Goal: Task Accomplishment & Management: Complete application form

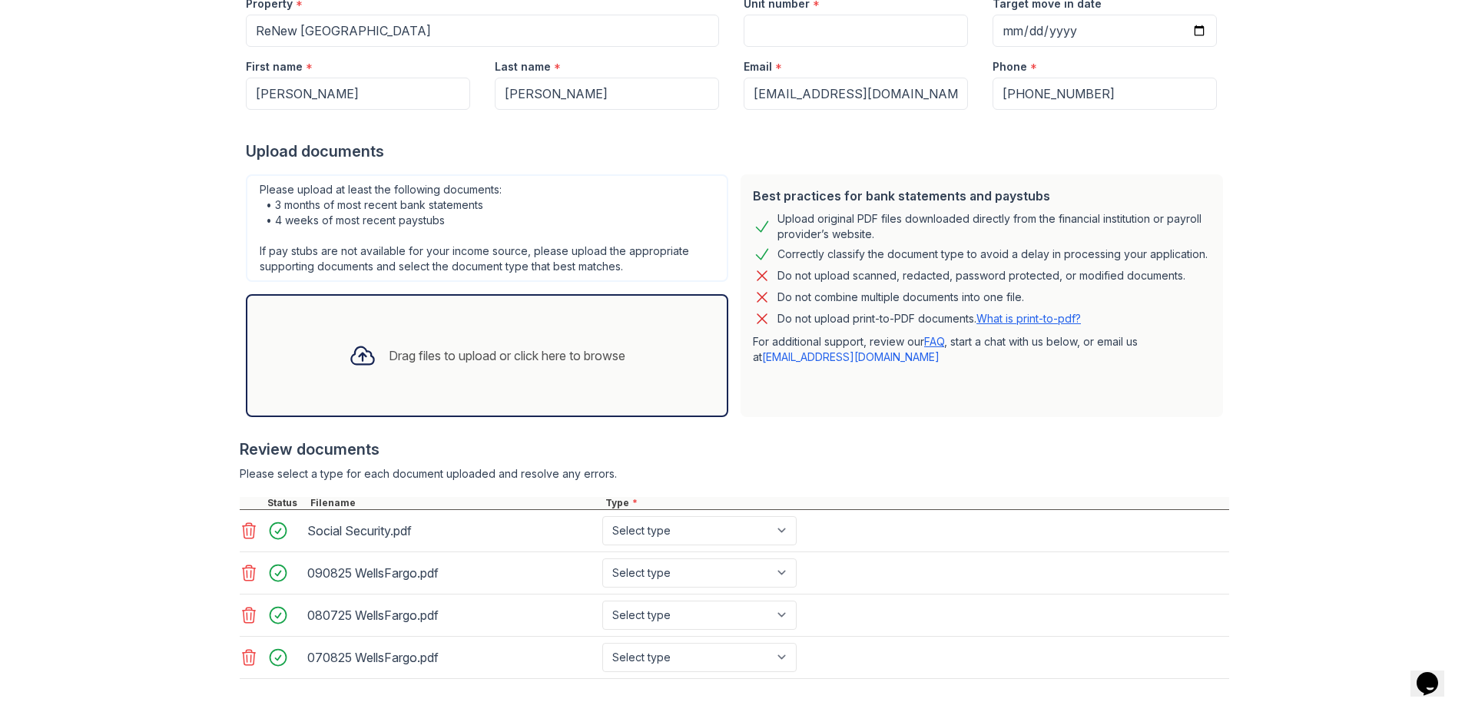
scroll to position [244, 0]
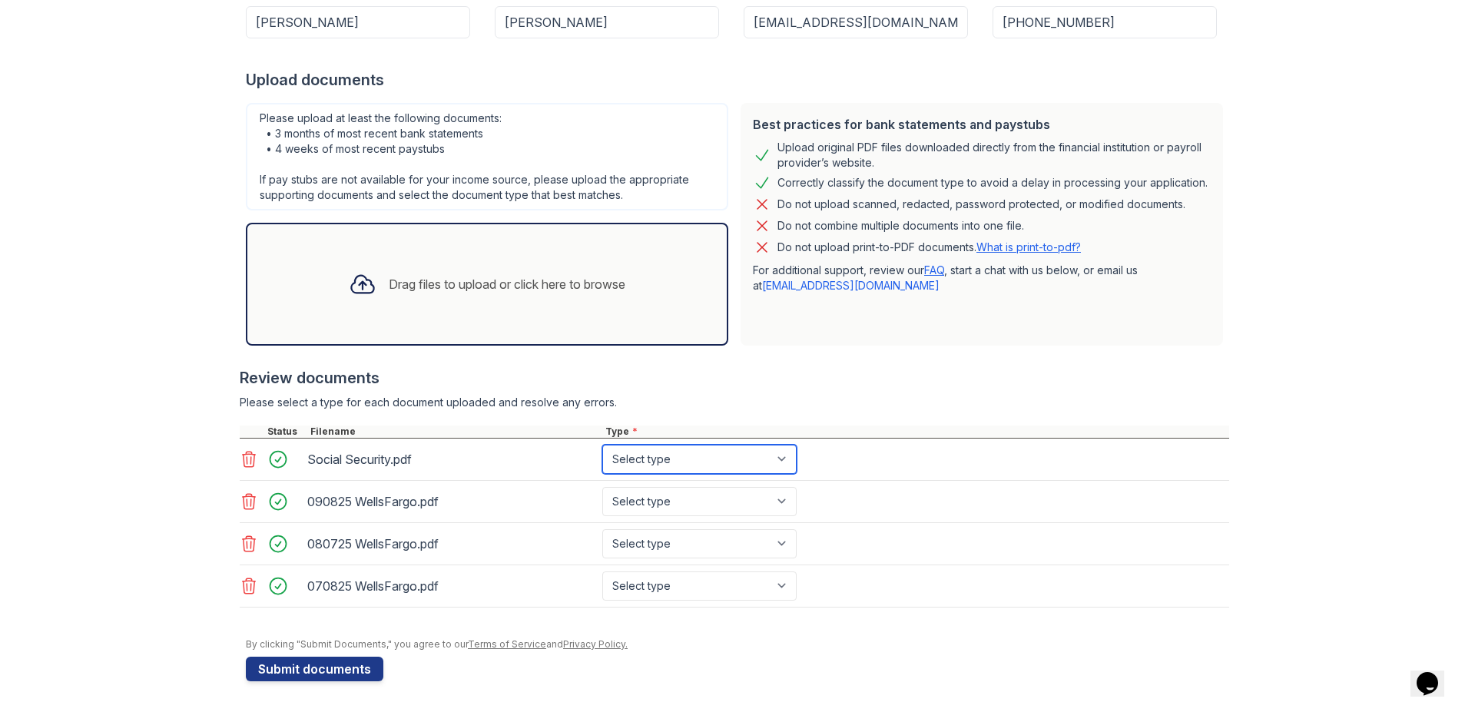
click at [780, 459] on select "Select type Paystub Bank Statement Offer Letter Tax Documents Benefit Award Let…" at bounding box center [699, 459] width 194 height 29
select select "other"
click at [602, 445] on select "Select type Paystub Bank Statement Offer Letter Tax Documents Benefit Award Let…" at bounding box center [699, 459] width 194 height 29
click at [764, 496] on select "Select type Paystub Bank Statement Offer Letter Tax Documents Benefit Award Let…" at bounding box center [699, 501] width 194 height 29
select select "bank_statement"
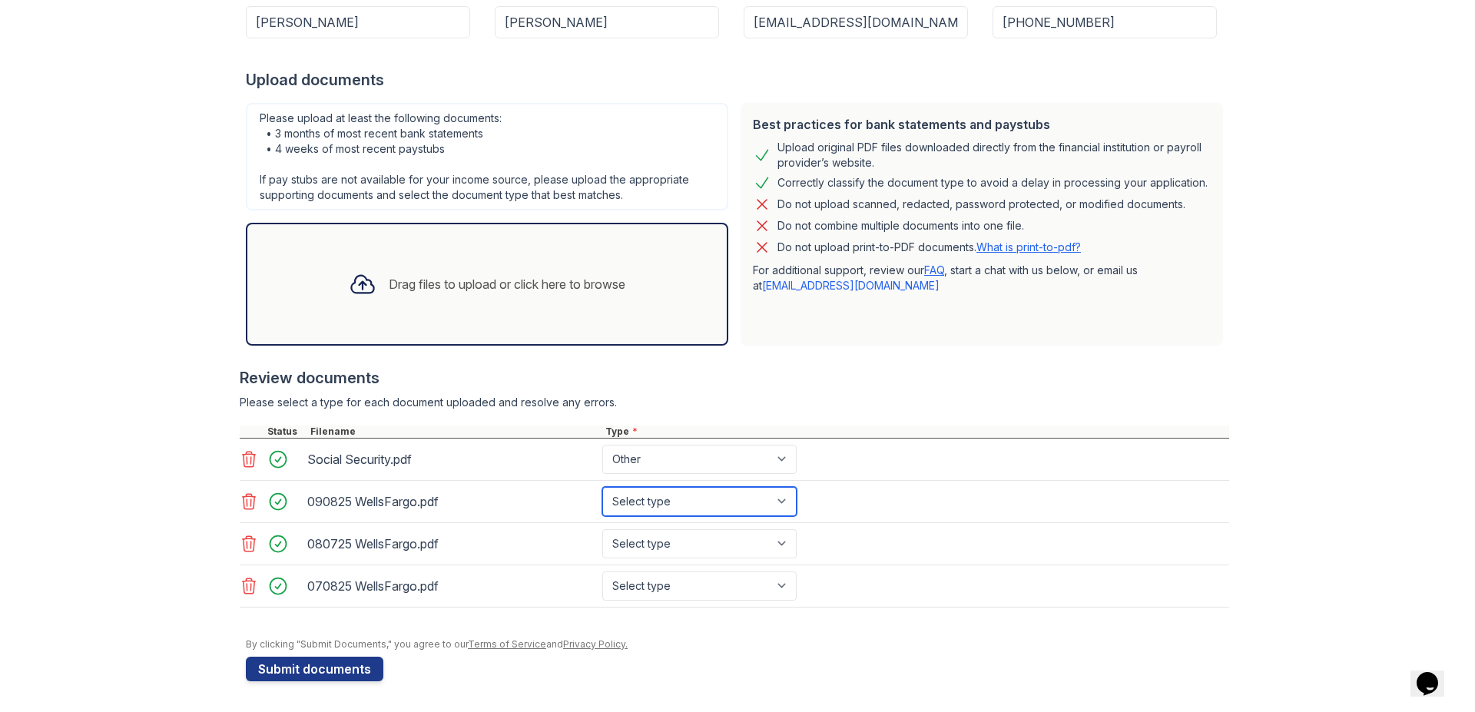
click at [602, 487] on select "Select type Paystub Bank Statement Offer Letter Tax Documents Benefit Award Let…" at bounding box center [699, 501] width 194 height 29
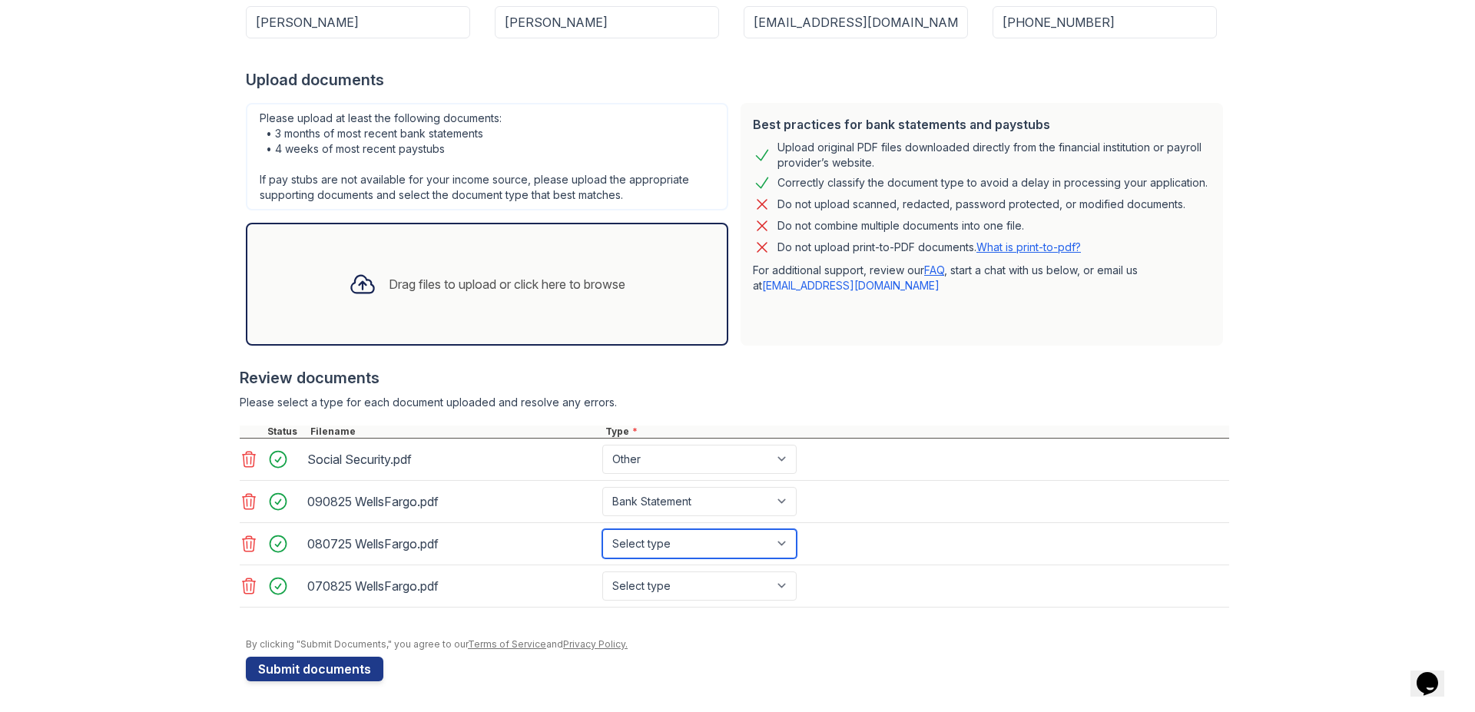
click at [704, 547] on select "Select type Paystub Bank Statement Offer Letter Tax Documents Benefit Award Let…" at bounding box center [699, 543] width 194 height 29
select select "bank_statement"
click at [602, 529] on select "Select type Paystub Bank Statement Offer Letter Tax Documents Benefit Award Let…" at bounding box center [699, 543] width 194 height 29
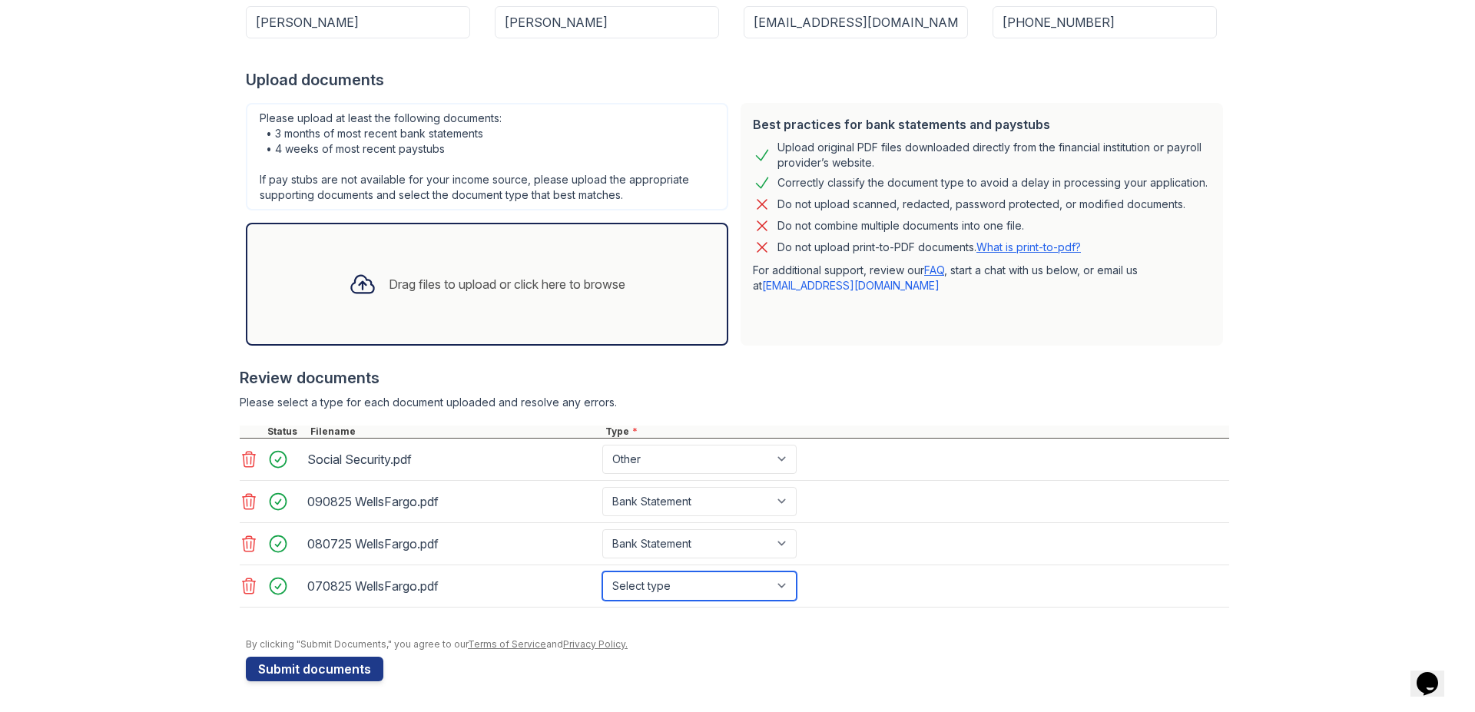
click at [666, 586] on select "Select type Paystub Bank Statement Offer Letter Tax Documents Benefit Award Let…" at bounding box center [699, 585] width 194 height 29
select select "bank_statement"
click at [602, 571] on select "Select type Paystub Bank Statement Offer Letter Tax Documents Benefit Award Let…" at bounding box center [699, 585] width 194 height 29
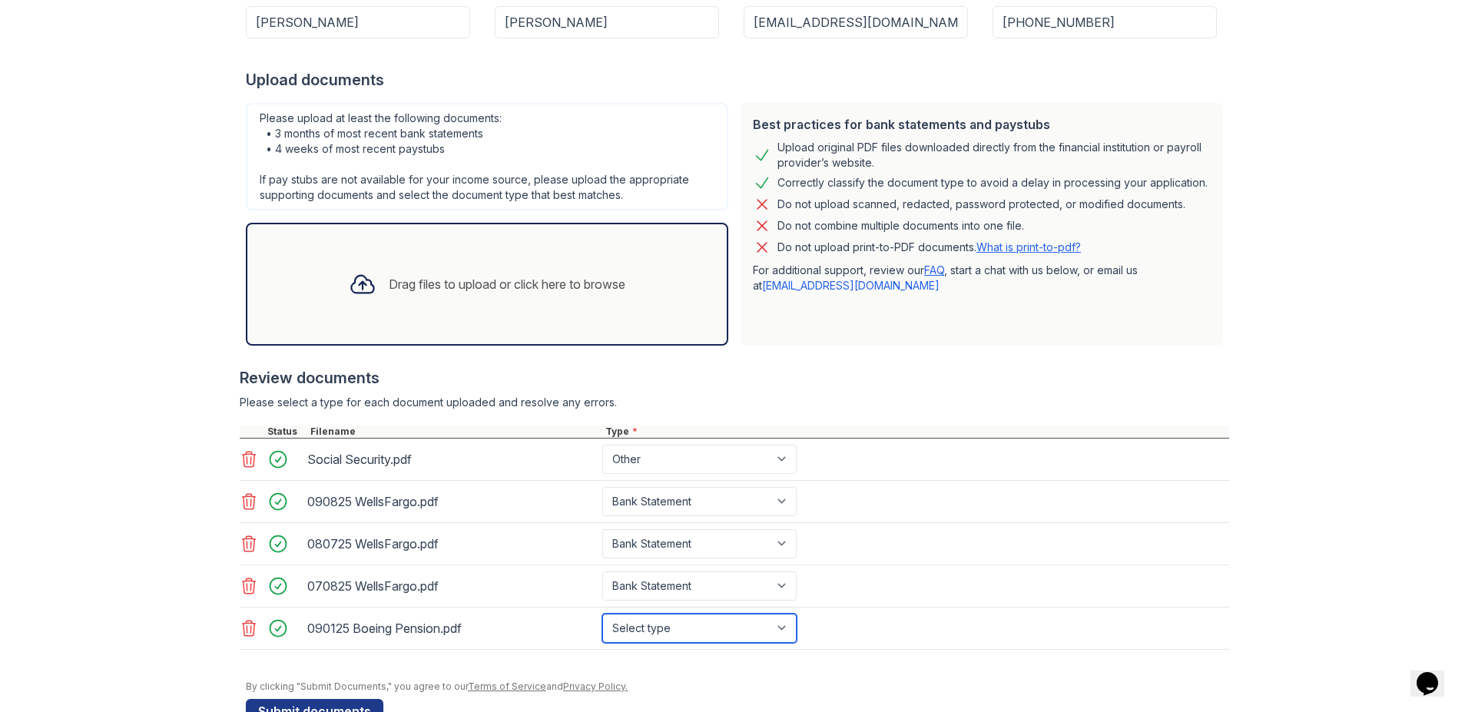
click at [649, 627] on select "Select type Paystub Bank Statement Offer Letter Tax Documents Benefit Award Let…" at bounding box center [699, 628] width 194 height 29
select select "investment_account_statement"
click at [602, 614] on select "Select type Paystub Bank Statement Offer Letter Tax Documents Benefit Award Let…" at bounding box center [699, 628] width 194 height 29
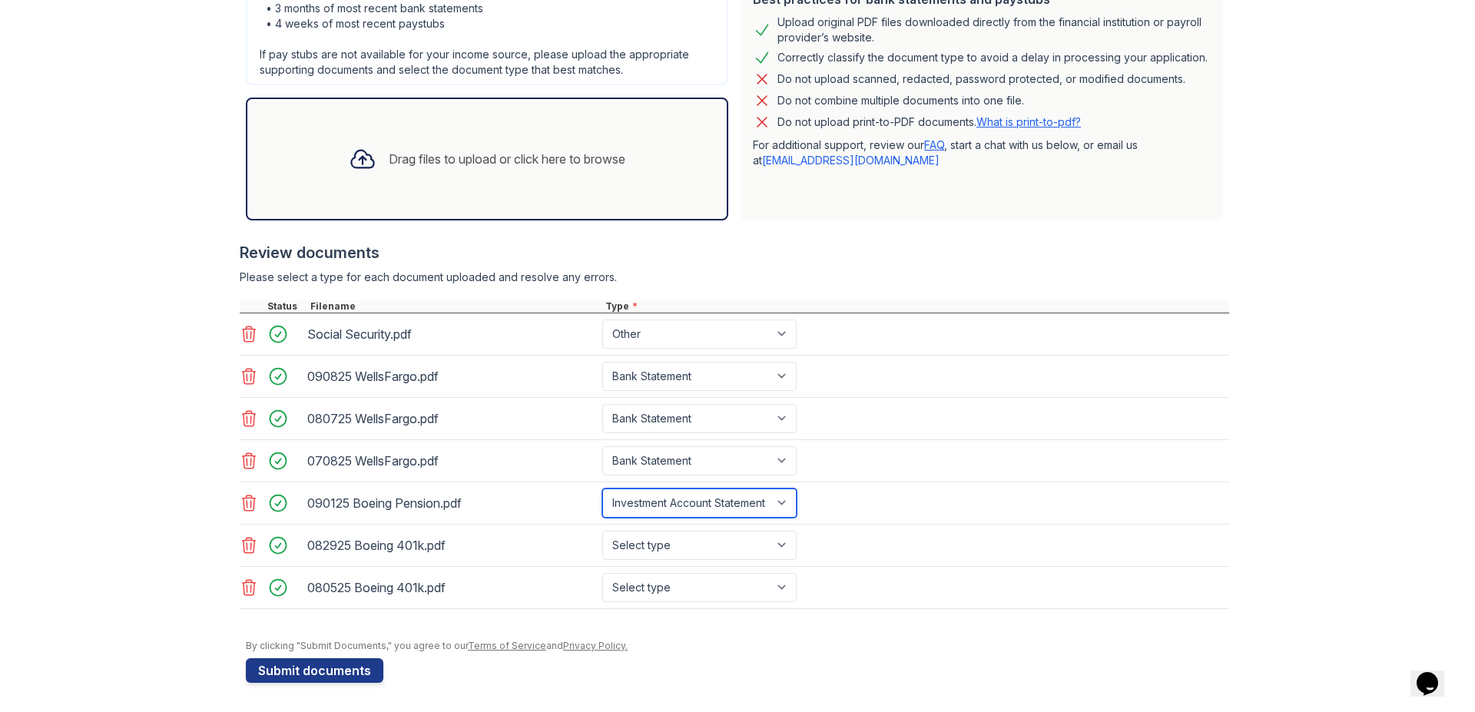
scroll to position [371, 0]
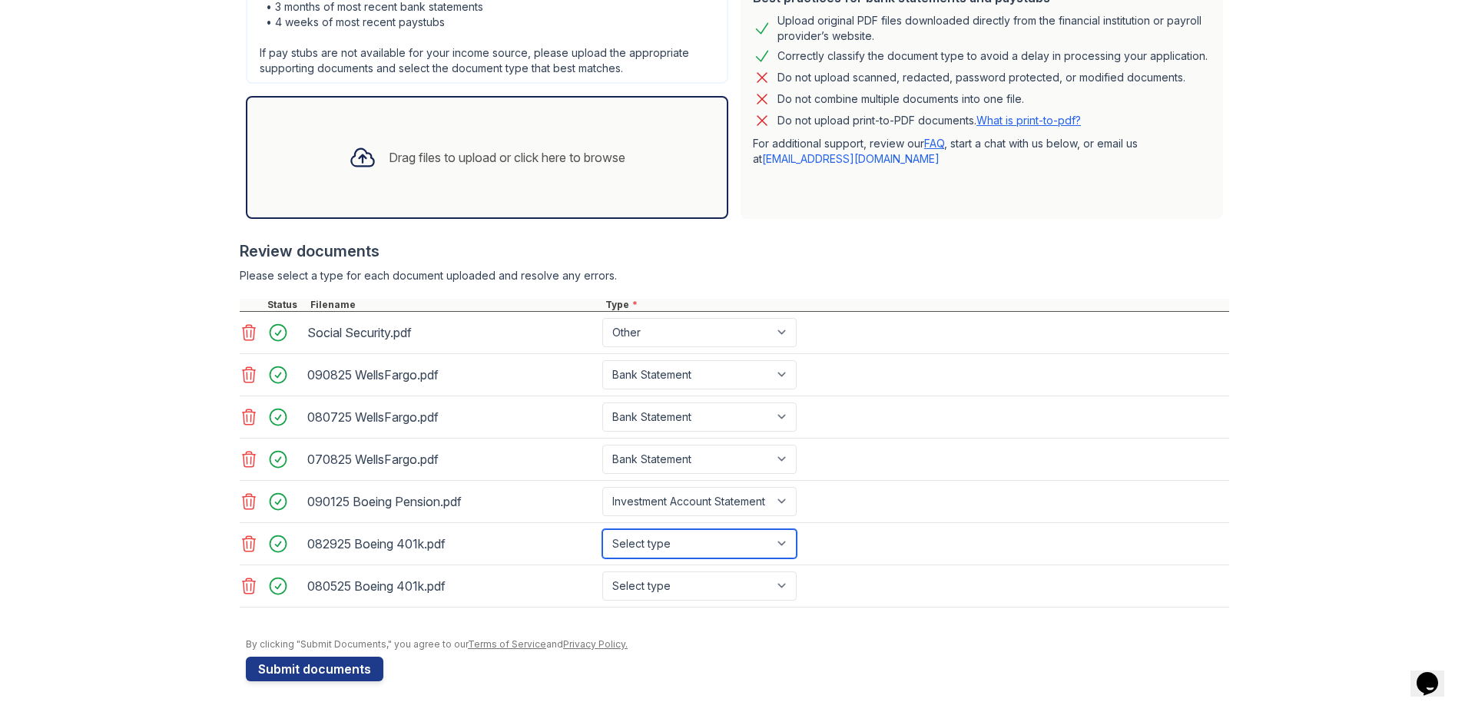
click at [780, 542] on select "Select type Paystub Bank Statement Offer Letter Tax Documents Benefit Award Let…" at bounding box center [699, 543] width 194 height 29
select select "investment_account_statement"
click at [602, 529] on select "Select type Paystub Bank Statement Offer Letter Tax Documents Benefit Award Let…" at bounding box center [699, 543] width 194 height 29
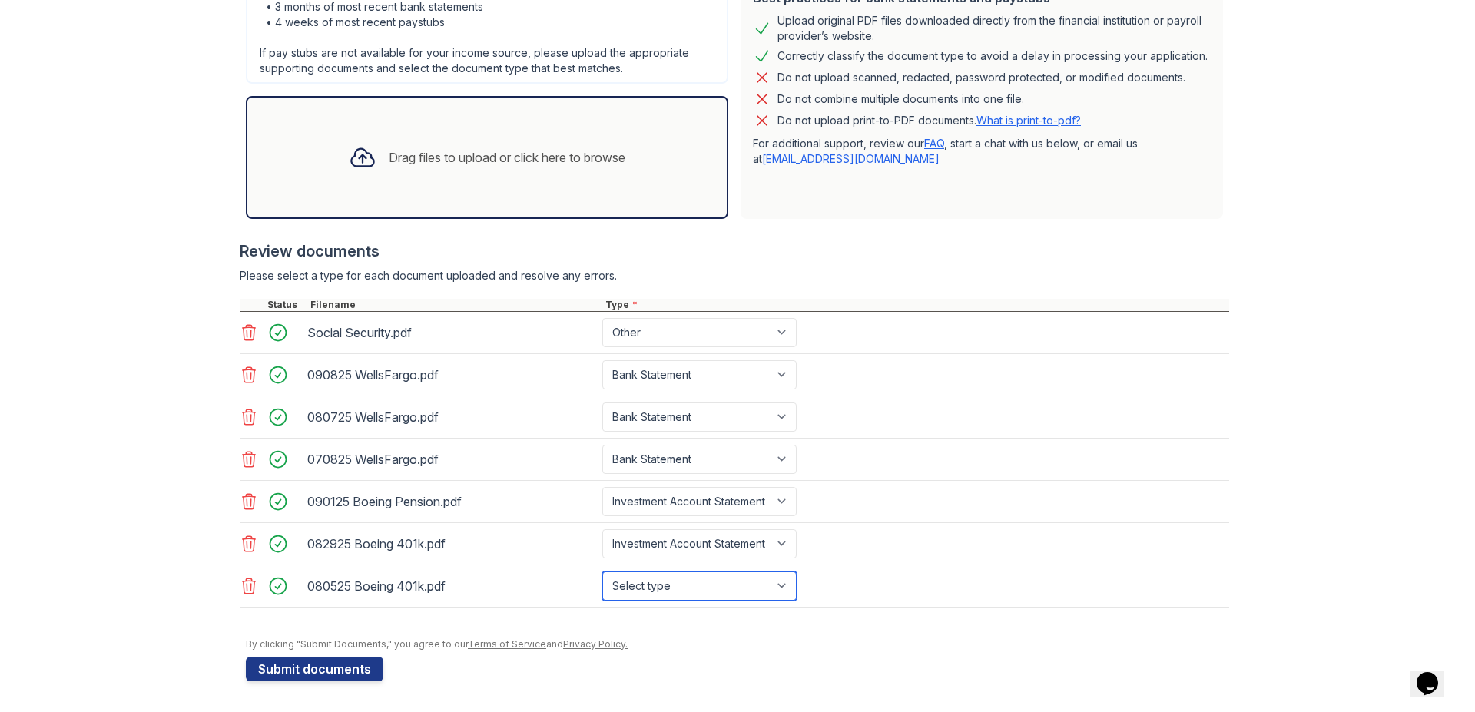
click at [784, 583] on select "Select type Paystub Bank Statement Offer Letter Tax Documents Benefit Award Let…" at bounding box center [699, 585] width 194 height 29
select select "investment_account_statement"
click at [602, 571] on select "Select type Paystub Bank Statement Offer Letter Tax Documents Benefit Award Let…" at bounding box center [699, 585] width 194 height 29
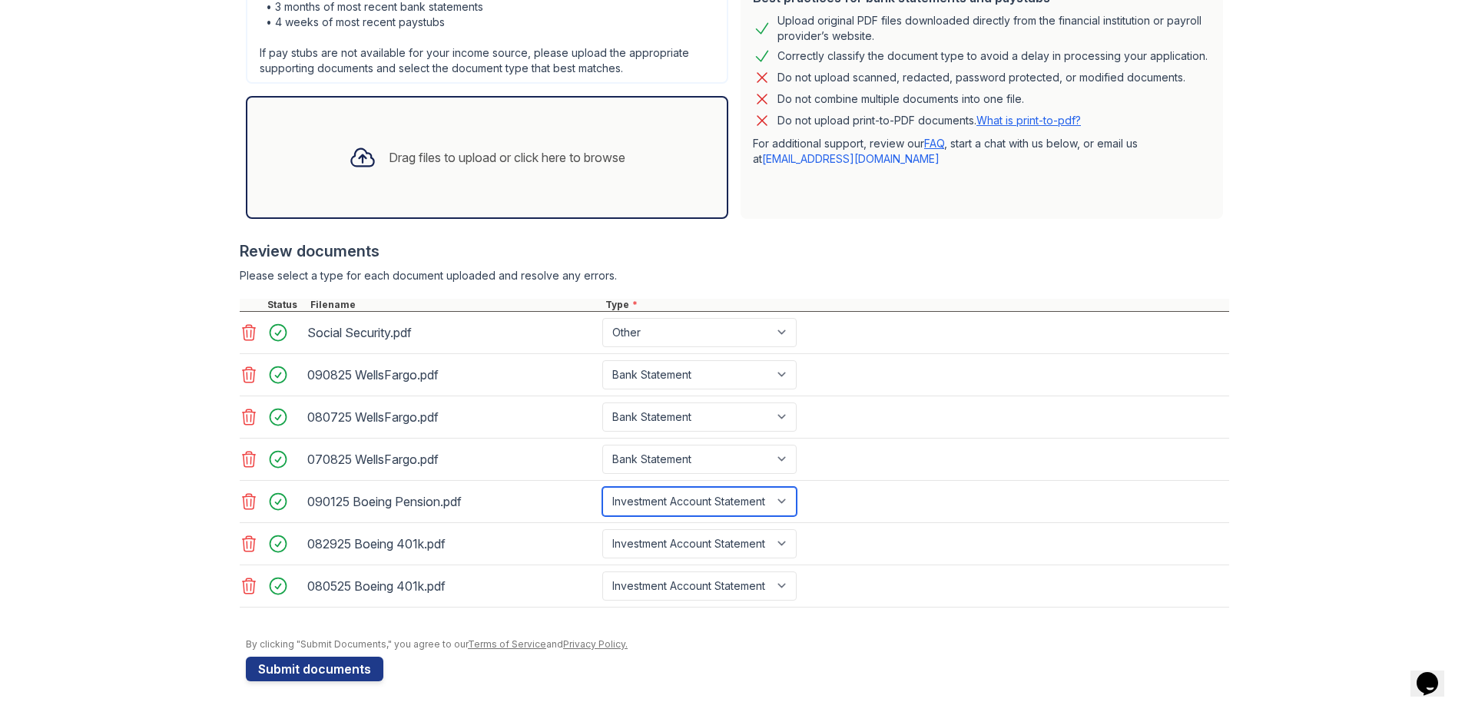
click at [780, 502] on select "Select type Paystub Bank Statement Offer Letter Tax Documents Benefit Award Let…" at bounding box center [699, 501] width 194 height 29
click at [602, 487] on select "Select type Paystub Bank Statement Offer Letter Tax Documents Benefit Award Let…" at bounding box center [699, 501] width 194 height 29
click at [654, 502] on select "Select type Paystub Bank Statement Offer Letter Tax Documents Benefit Award Let…" at bounding box center [699, 501] width 194 height 29
select select "paystub"
click at [602, 487] on select "Select type Paystub Bank Statement Offer Letter Tax Documents Benefit Award Let…" at bounding box center [699, 501] width 194 height 29
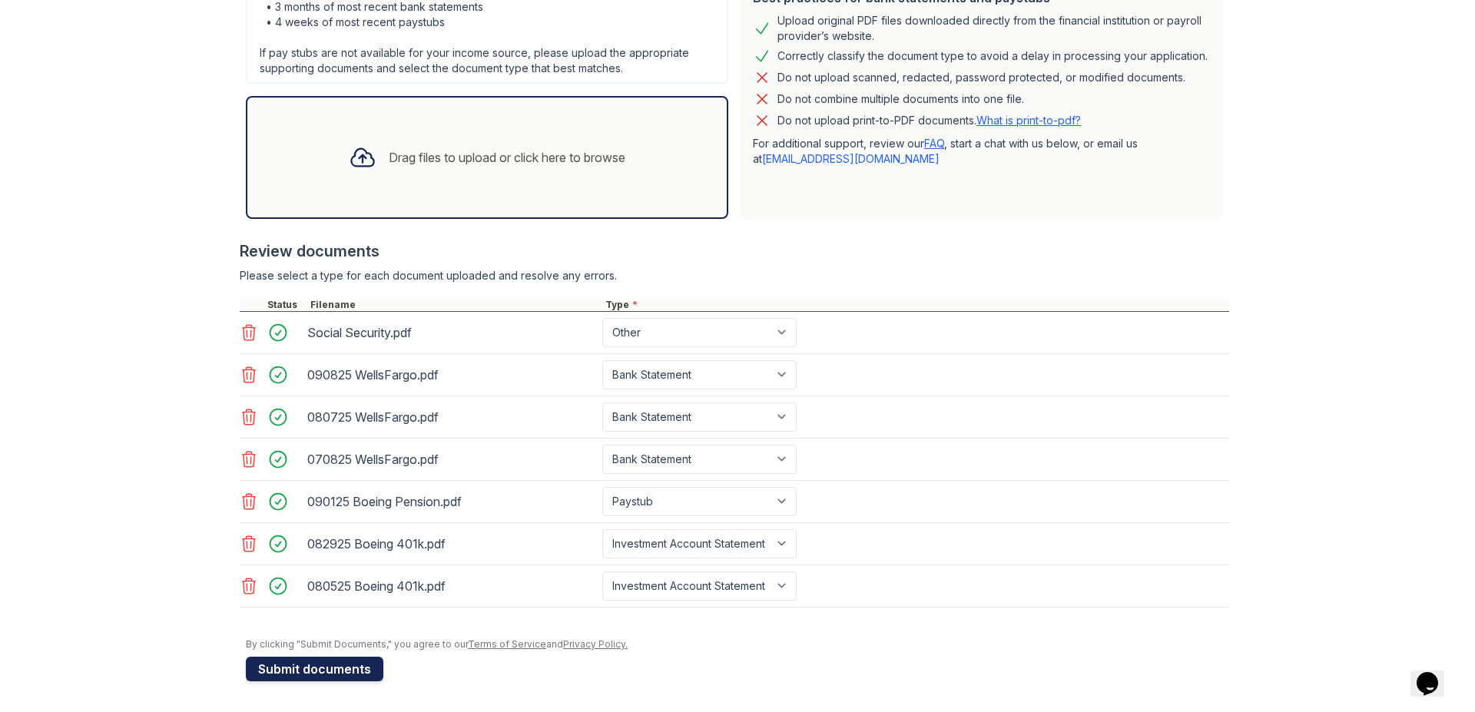
click at [306, 670] on button "Submit documents" at bounding box center [314, 669] width 137 height 25
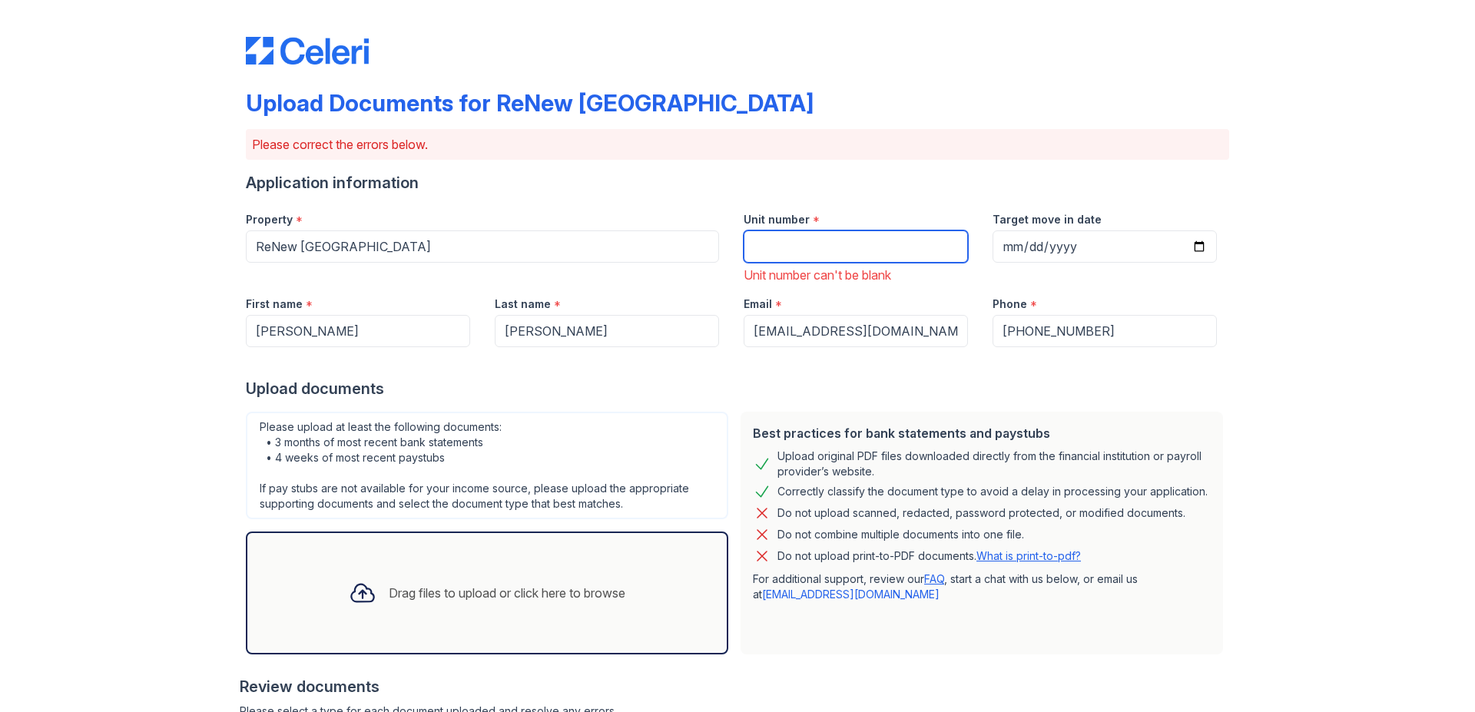
click at [770, 246] on input "Unit number" at bounding box center [856, 246] width 224 height 32
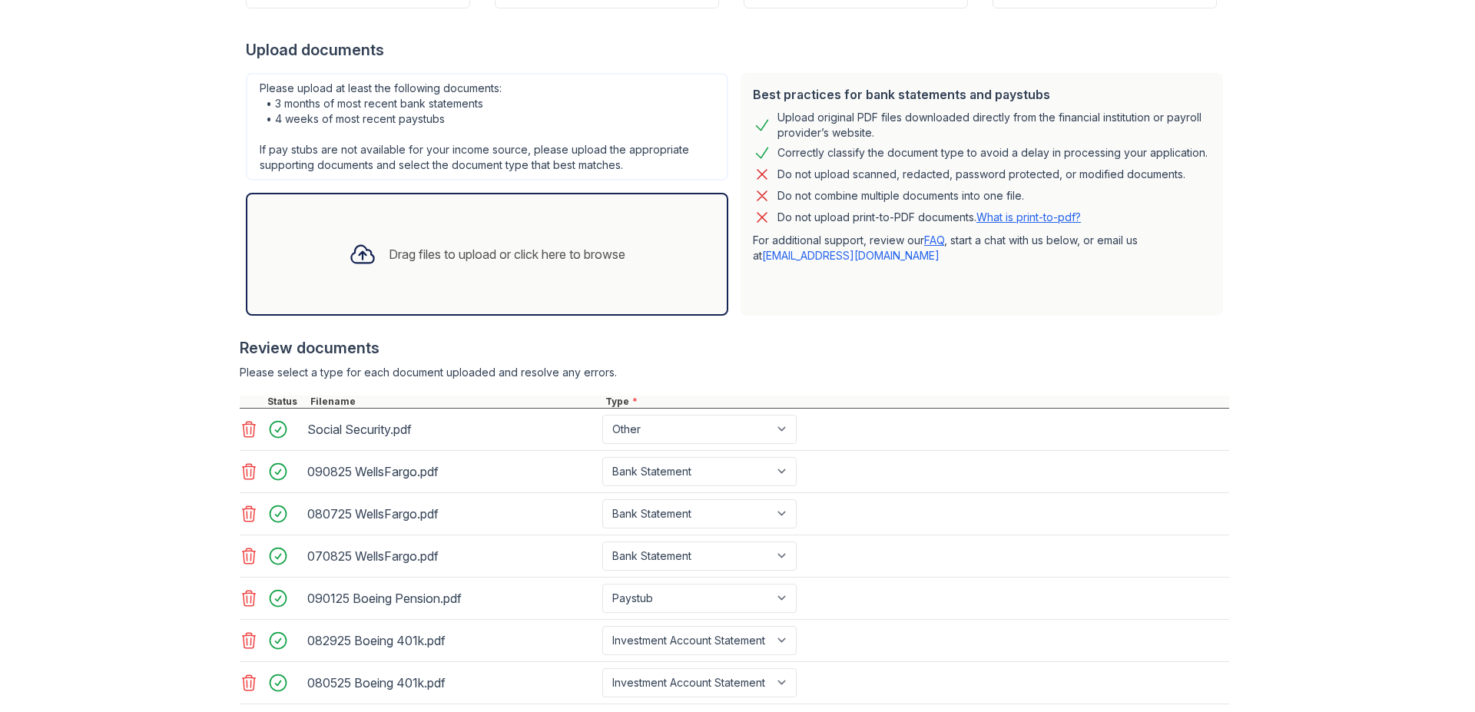
scroll to position [436, 0]
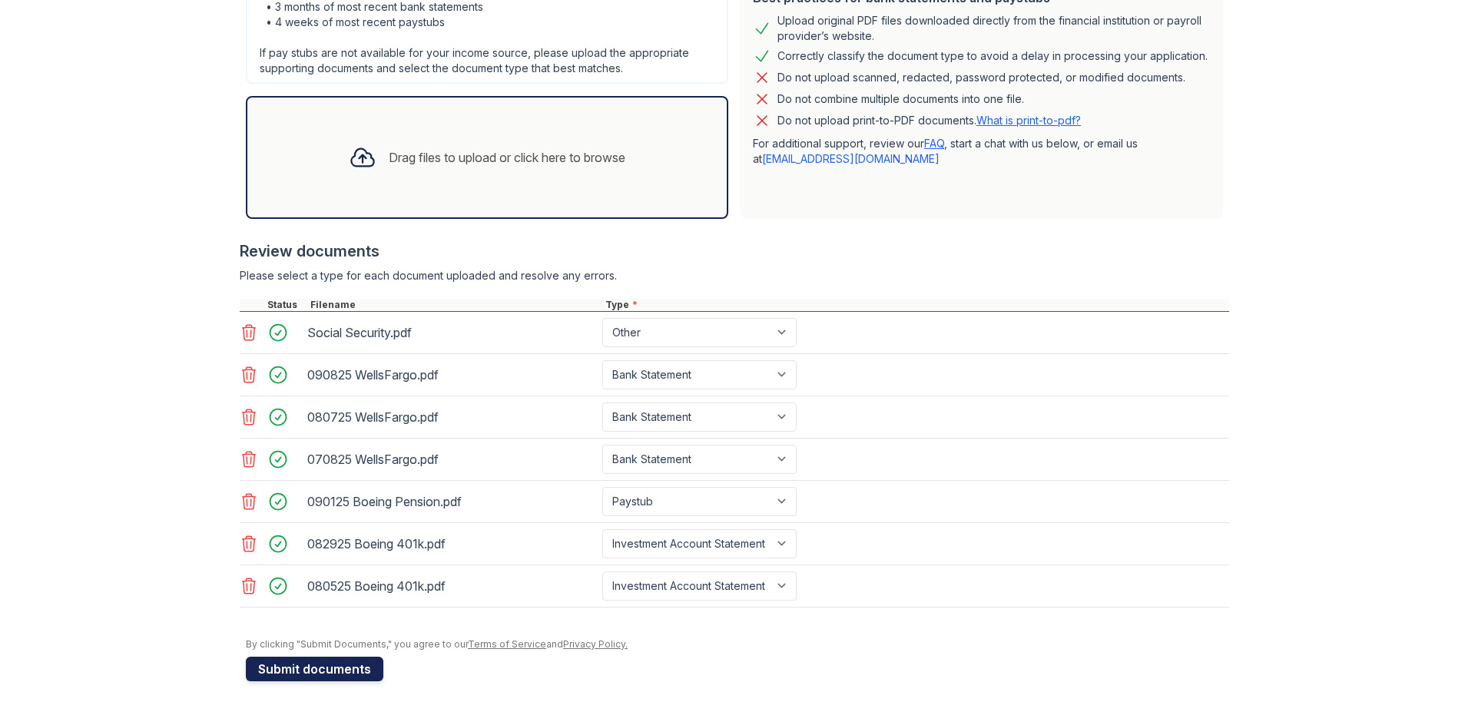
type input "unknown"
click at [331, 672] on button "Submit documents" at bounding box center [314, 669] width 137 height 25
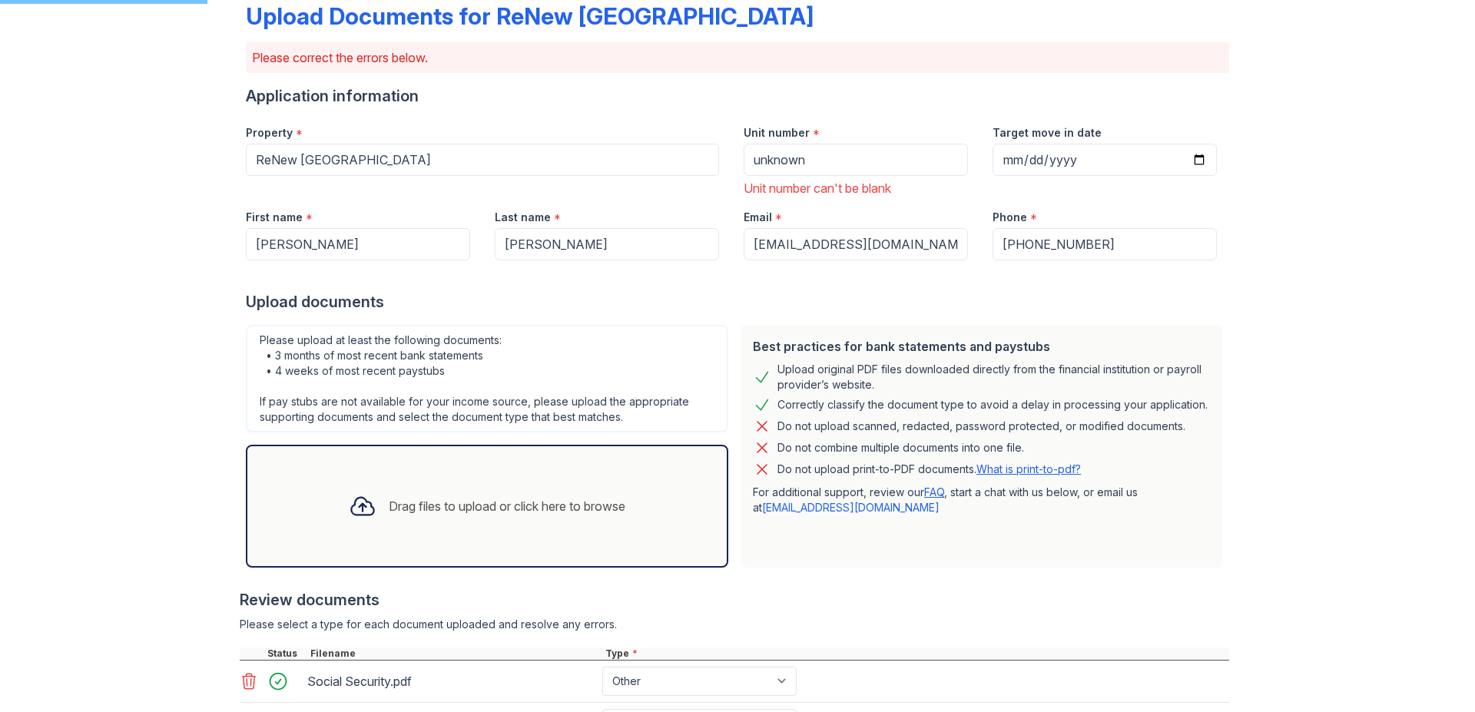
scroll to position [51, 0]
